Goal: Use online tool/utility: Utilize a website feature to perform a specific function

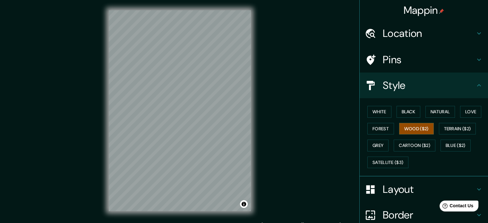
scroll to position [7, 0]
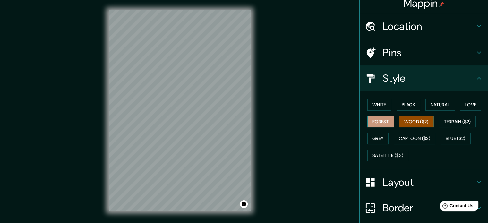
click at [372, 119] on button "Forest" at bounding box center [380, 122] width 27 height 12
click at [402, 102] on button "Black" at bounding box center [409, 105] width 24 height 12
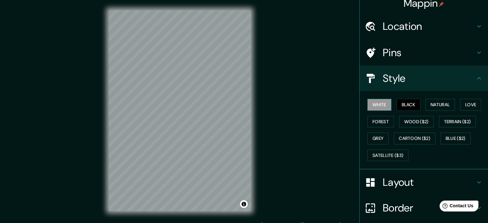
click at [382, 105] on button "White" at bounding box center [379, 105] width 24 height 12
click at [443, 105] on button "Natural" at bounding box center [441, 105] width 30 height 12
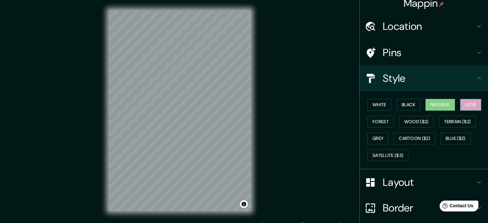
click at [470, 102] on button "Love" at bounding box center [470, 105] width 21 height 12
click at [376, 120] on button "Forest" at bounding box center [380, 122] width 27 height 12
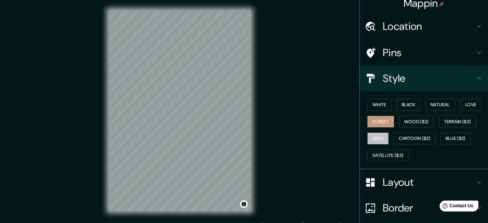
click at [376, 134] on button "Grey" at bounding box center [377, 139] width 21 height 12
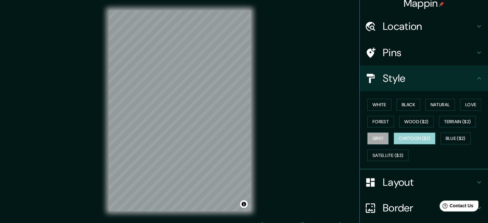
click at [406, 133] on button "Cartoon ($2)" at bounding box center [415, 139] width 42 height 12
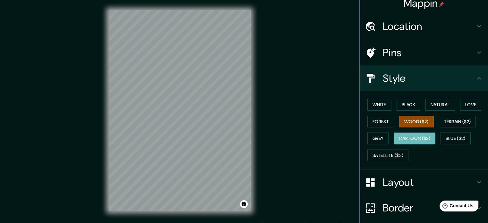
click at [407, 120] on button "Wood ($2)" at bounding box center [416, 122] width 35 height 12
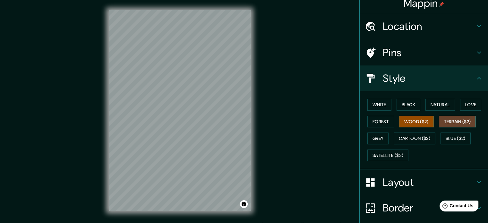
click at [455, 120] on button "Terrain ($2)" at bounding box center [457, 122] width 37 height 12
click at [456, 138] on button "Blue ($2)" at bounding box center [456, 139] width 30 height 12
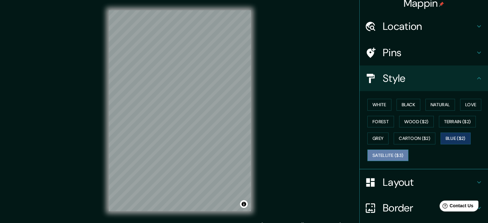
click at [384, 156] on button "Satellite ($3)" at bounding box center [387, 156] width 41 height 12
click at [409, 104] on button "Black" at bounding box center [409, 105] width 24 height 12
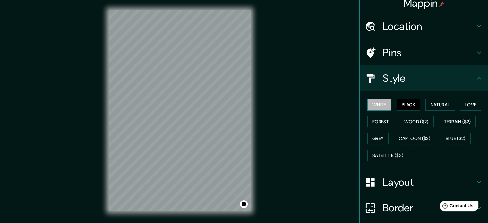
click at [372, 105] on button "White" at bounding box center [379, 105] width 24 height 12
click at [434, 99] on button "Natural" at bounding box center [441, 105] width 30 height 12
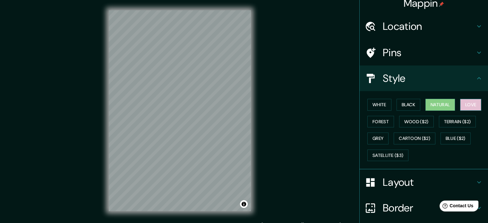
click at [471, 106] on button "Love" at bounding box center [470, 105] width 21 height 12
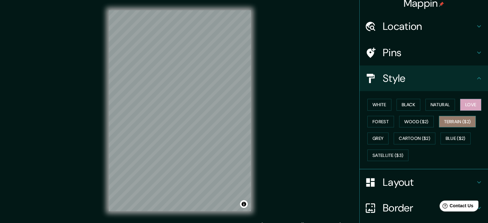
click at [462, 119] on button "Terrain ($2)" at bounding box center [457, 122] width 37 height 12
click at [432, 101] on button "Natural" at bounding box center [441, 105] width 30 height 12
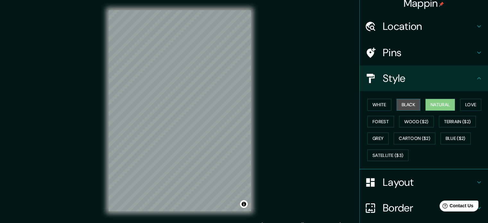
click at [401, 100] on button "Black" at bounding box center [409, 105] width 24 height 12
click at [382, 101] on button "White" at bounding box center [379, 105] width 24 height 12
click at [409, 104] on button "Black" at bounding box center [409, 105] width 24 height 12
click at [427, 105] on button "Natural" at bounding box center [441, 105] width 30 height 12
click at [371, 103] on button "White" at bounding box center [379, 105] width 24 height 12
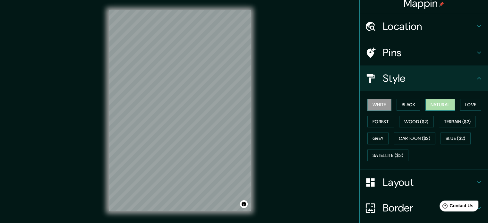
click at [431, 103] on button "Natural" at bounding box center [441, 105] width 30 height 12
click at [381, 103] on button "White" at bounding box center [379, 105] width 24 height 12
click at [427, 101] on button "Natural" at bounding box center [441, 105] width 30 height 12
click at [376, 104] on button "White" at bounding box center [379, 105] width 24 height 12
click at [405, 101] on button "Black" at bounding box center [409, 105] width 24 height 12
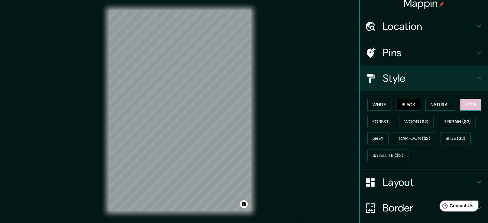
click at [467, 104] on button "Love" at bounding box center [470, 105] width 21 height 12
click at [383, 120] on button "Forest" at bounding box center [380, 122] width 27 height 12
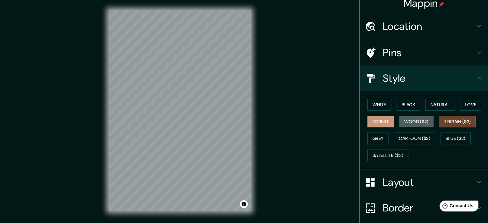
drag, startPoint x: 402, startPoint y: 124, endPoint x: 441, endPoint y: 120, distance: 39.3
click at [402, 124] on button "Wood ($2)" at bounding box center [416, 122] width 35 height 12
click at [454, 120] on button "Terrain ($2)" at bounding box center [457, 122] width 37 height 12
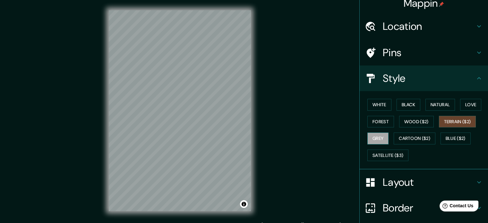
click at [369, 140] on button "Grey" at bounding box center [377, 139] width 21 height 12
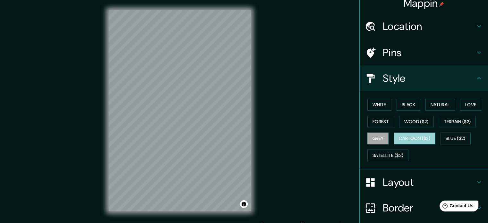
click at [409, 135] on button "Cartoon ($2)" at bounding box center [415, 139] width 42 height 12
click at [446, 135] on button "Blue ($2)" at bounding box center [456, 139] width 30 height 12
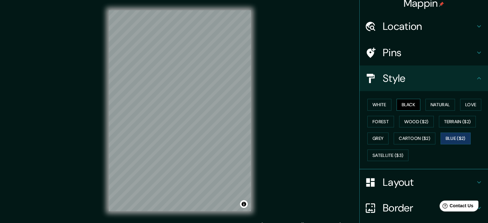
click at [412, 103] on button "Black" at bounding box center [409, 105] width 24 height 12
click at [434, 106] on button "Natural" at bounding box center [441, 105] width 30 height 12
